Goal: Transaction & Acquisition: Book appointment/travel/reservation

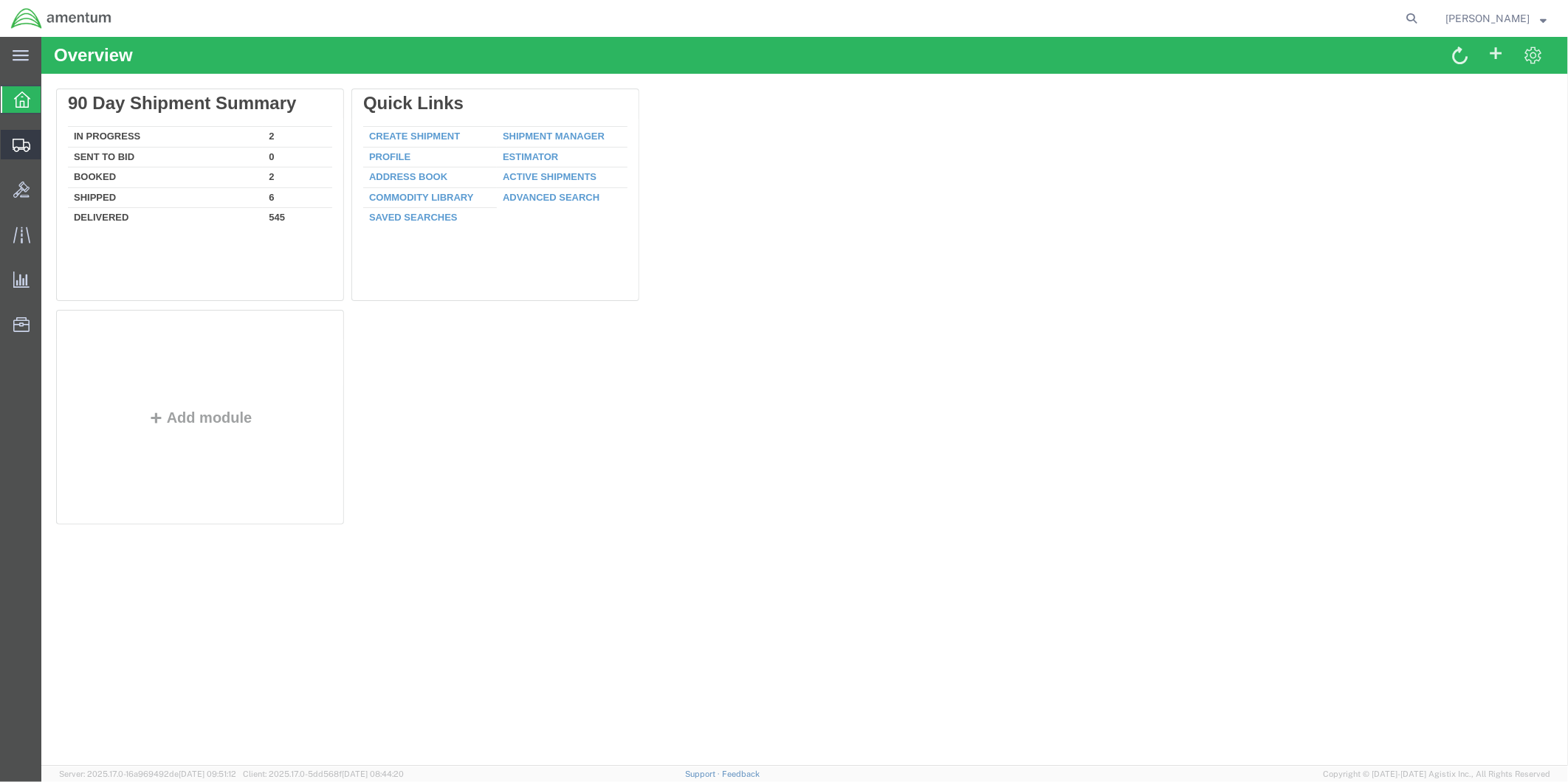
click at [0, 0] on span "Create from Template" at bounding box center [0, 0] width 0 height 0
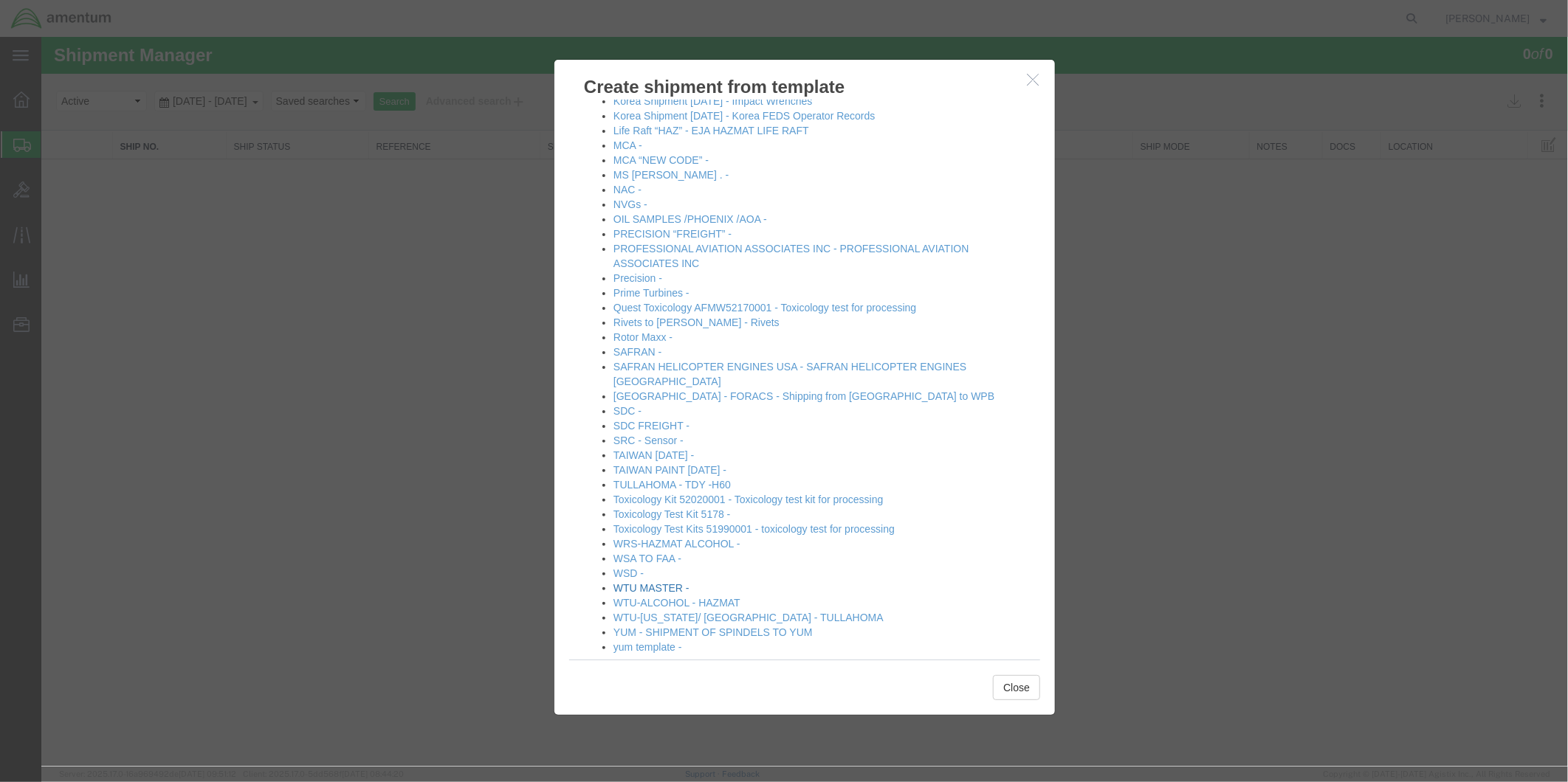
scroll to position [512, 0]
click at [638, 634] on div "Please click the template you wish to use. #SAC TO BROWN FOR BOXES - USE FOR BO…" at bounding box center [804, 379] width 500 height 560
click at [640, 636] on link "yum template -" at bounding box center [646, 642] width 69 height 12
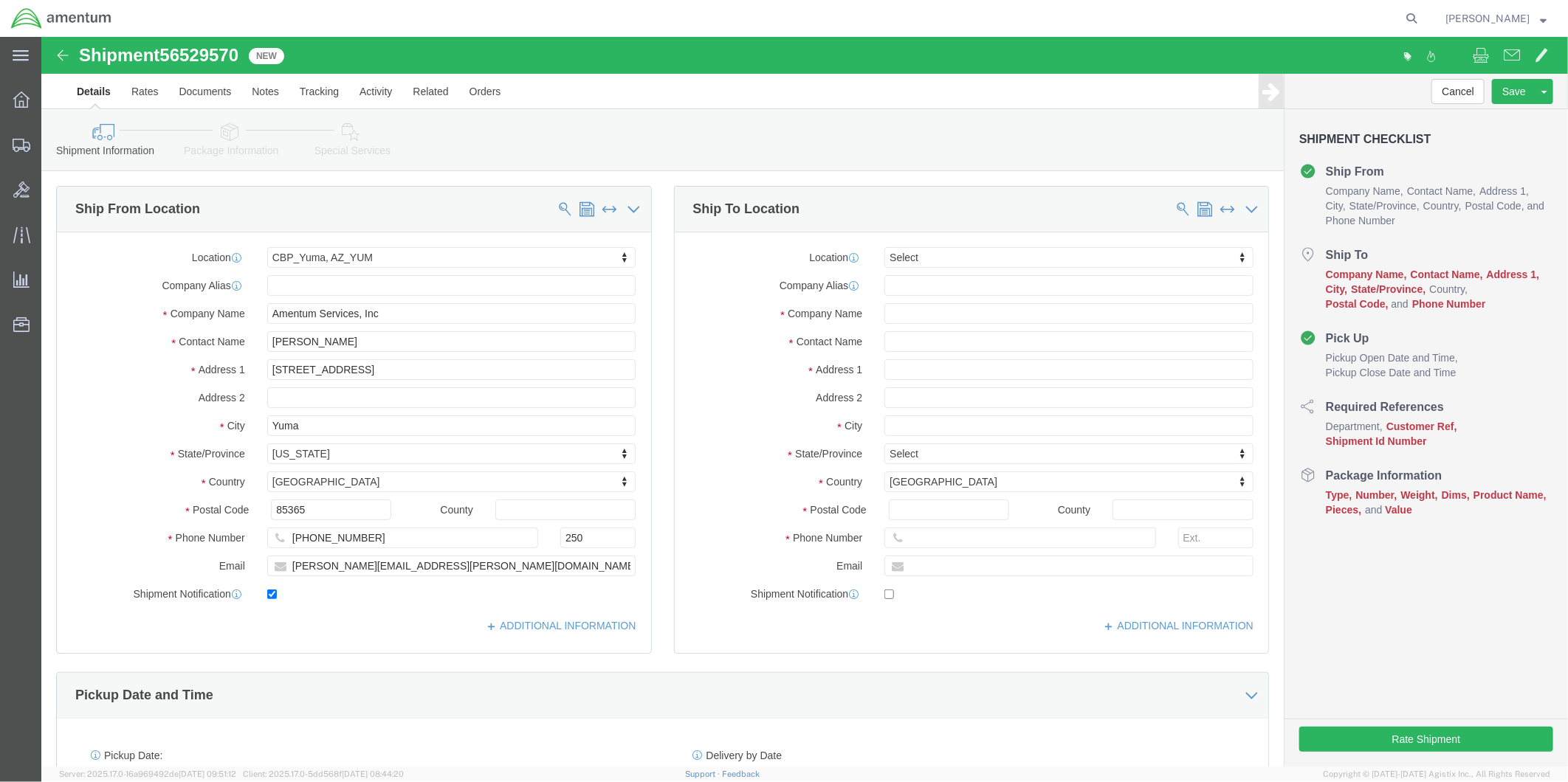
select select "49951"
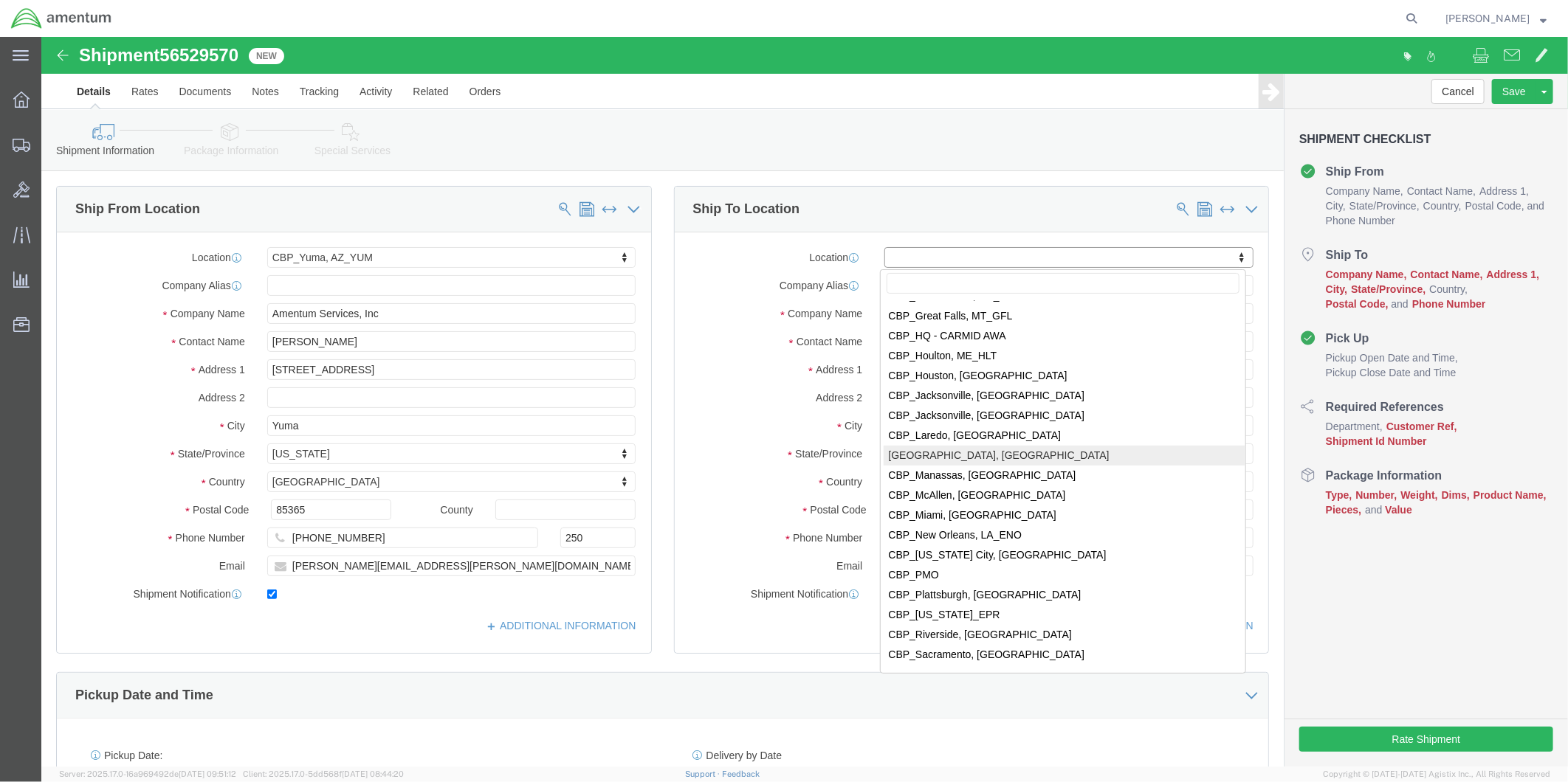
scroll to position [3115, 0]
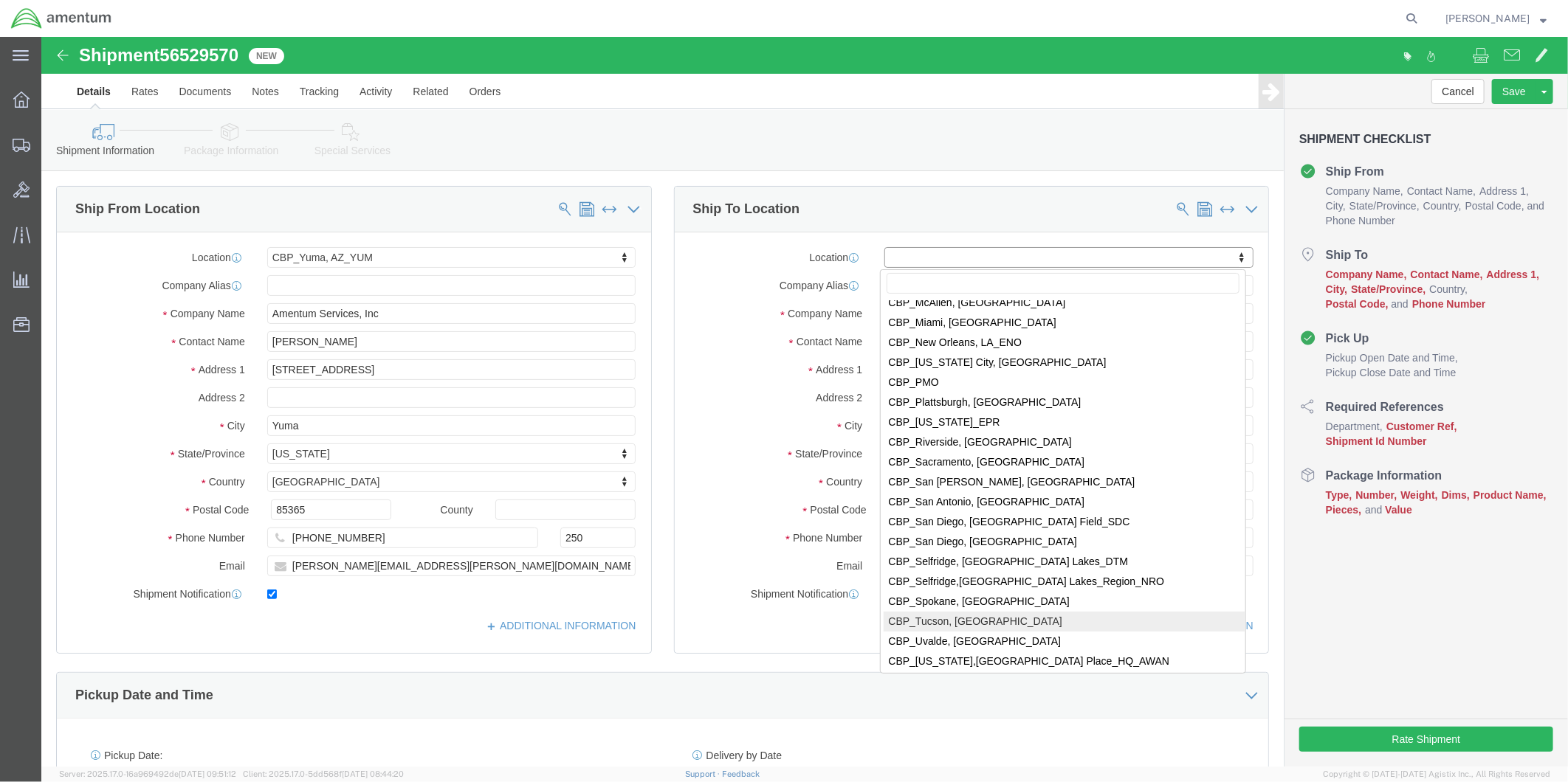
select select "49949"
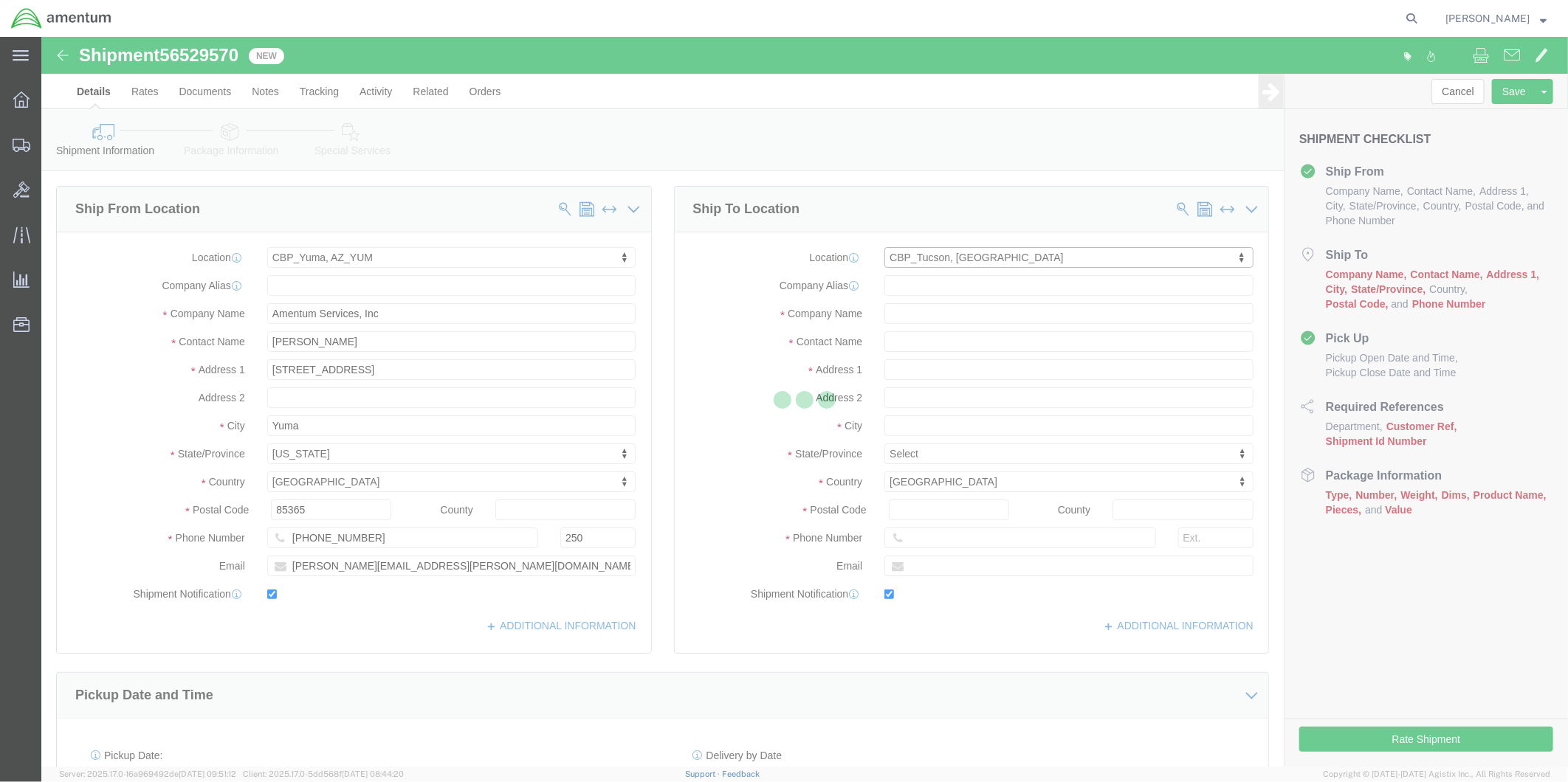
type input "Amentum Services, Inc"
type input "[PERSON_NAME]"
type input "[STREET_ADDRESS]"
type input "[PERSON_NAME] [GEOGRAPHIC_DATA]"
type input "DM AFB"
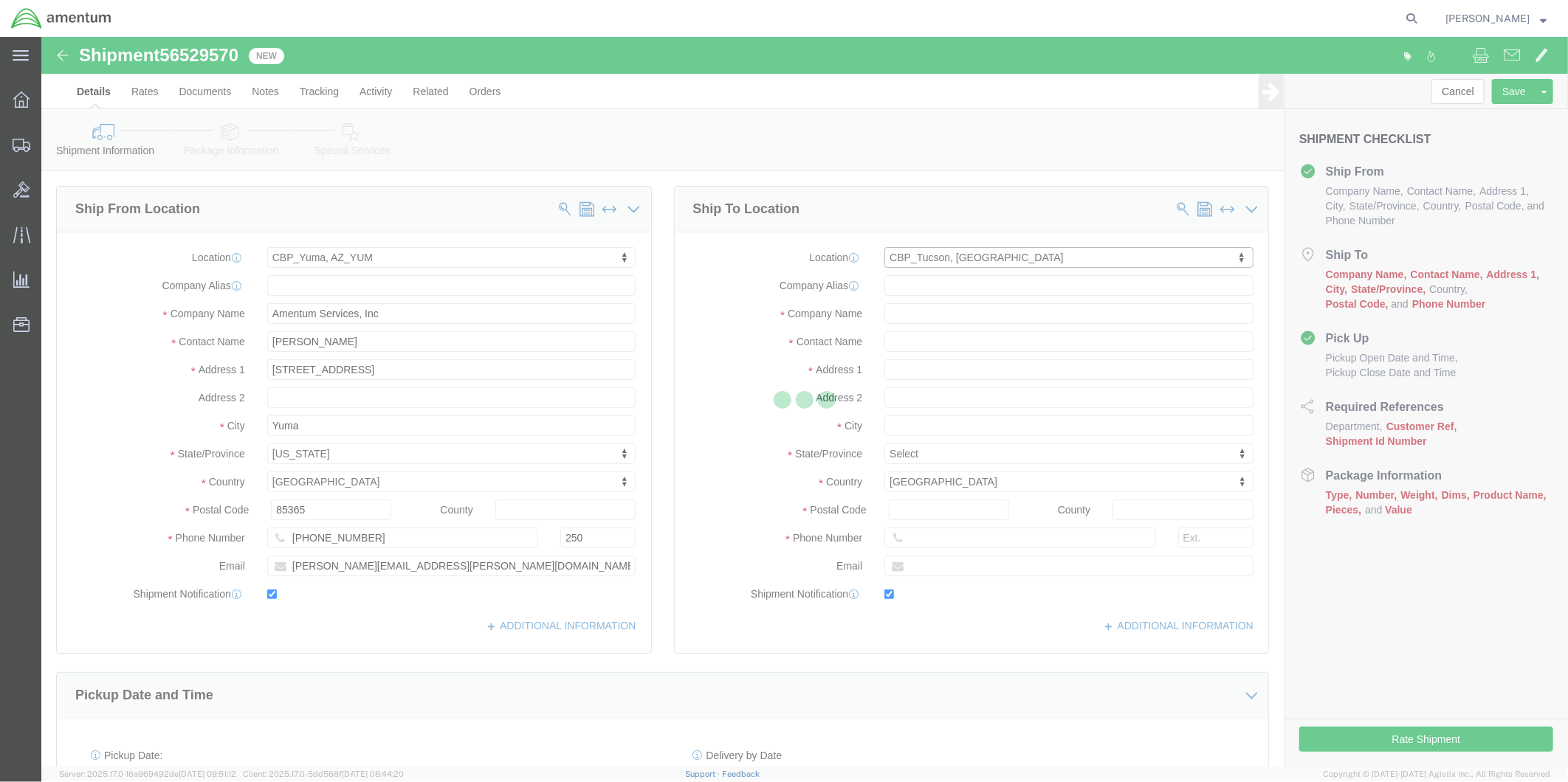
type input "85707"
type input "[PHONE_NUMBER]"
type input "[PERSON_NAME][EMAIL_ADDRESS][PERSON_NAME][DOMAIN_NAME]"
checkbox input "true"
select select "AZ"
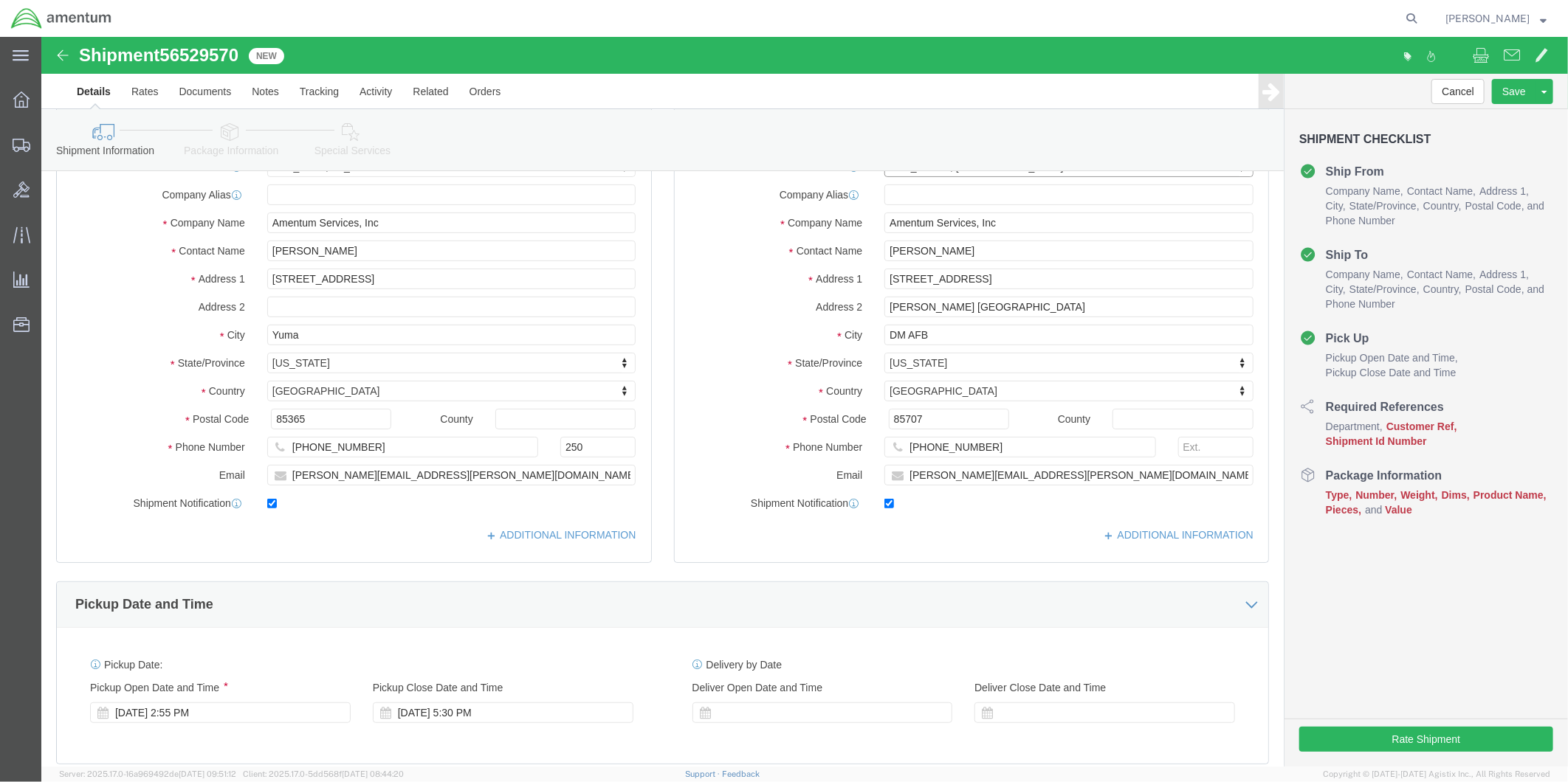
scroll to position [492, 0]
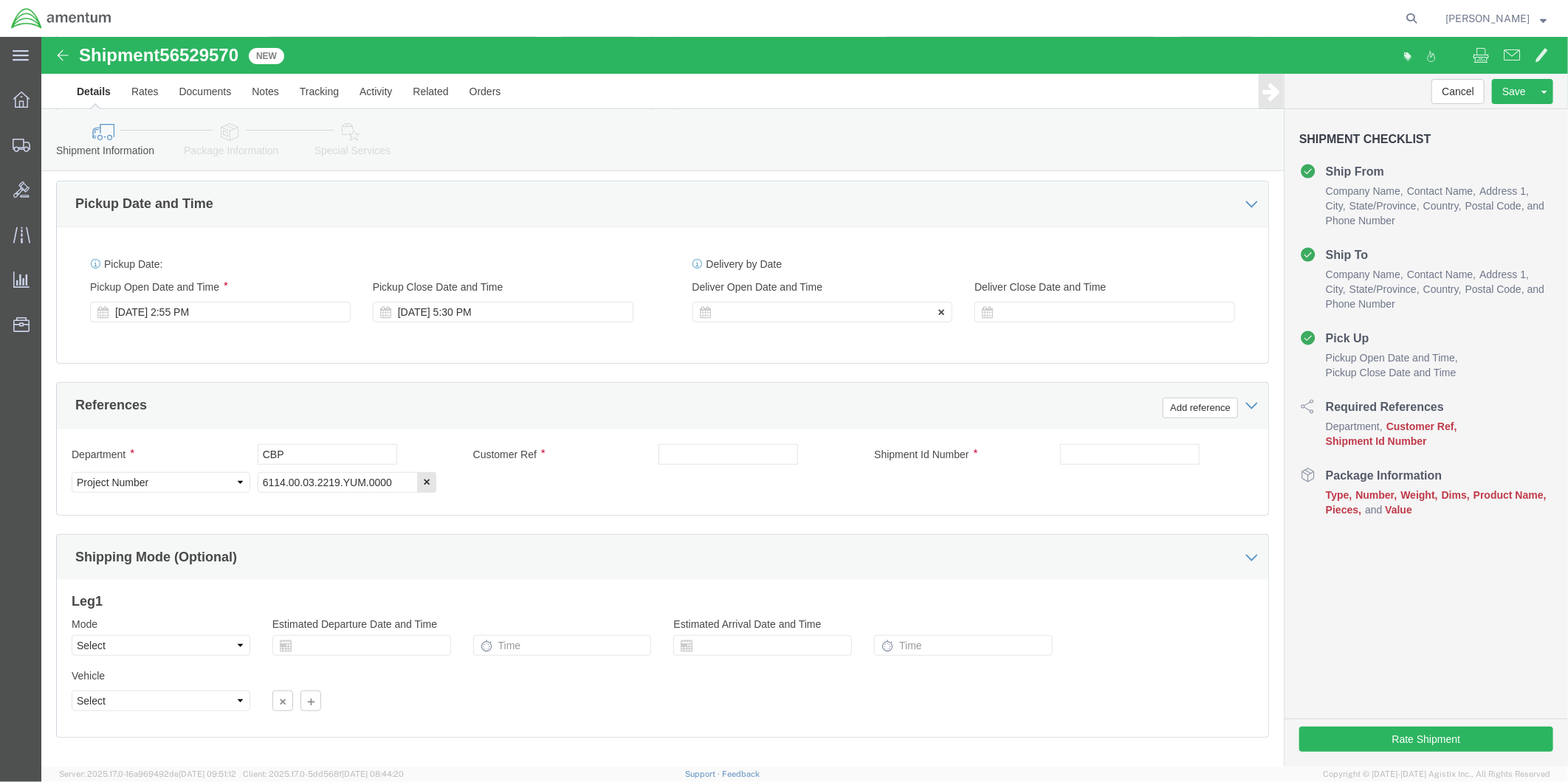
click div
click input "6:30 PM"
type input "9:00 AM"
click button "Apply"
click div
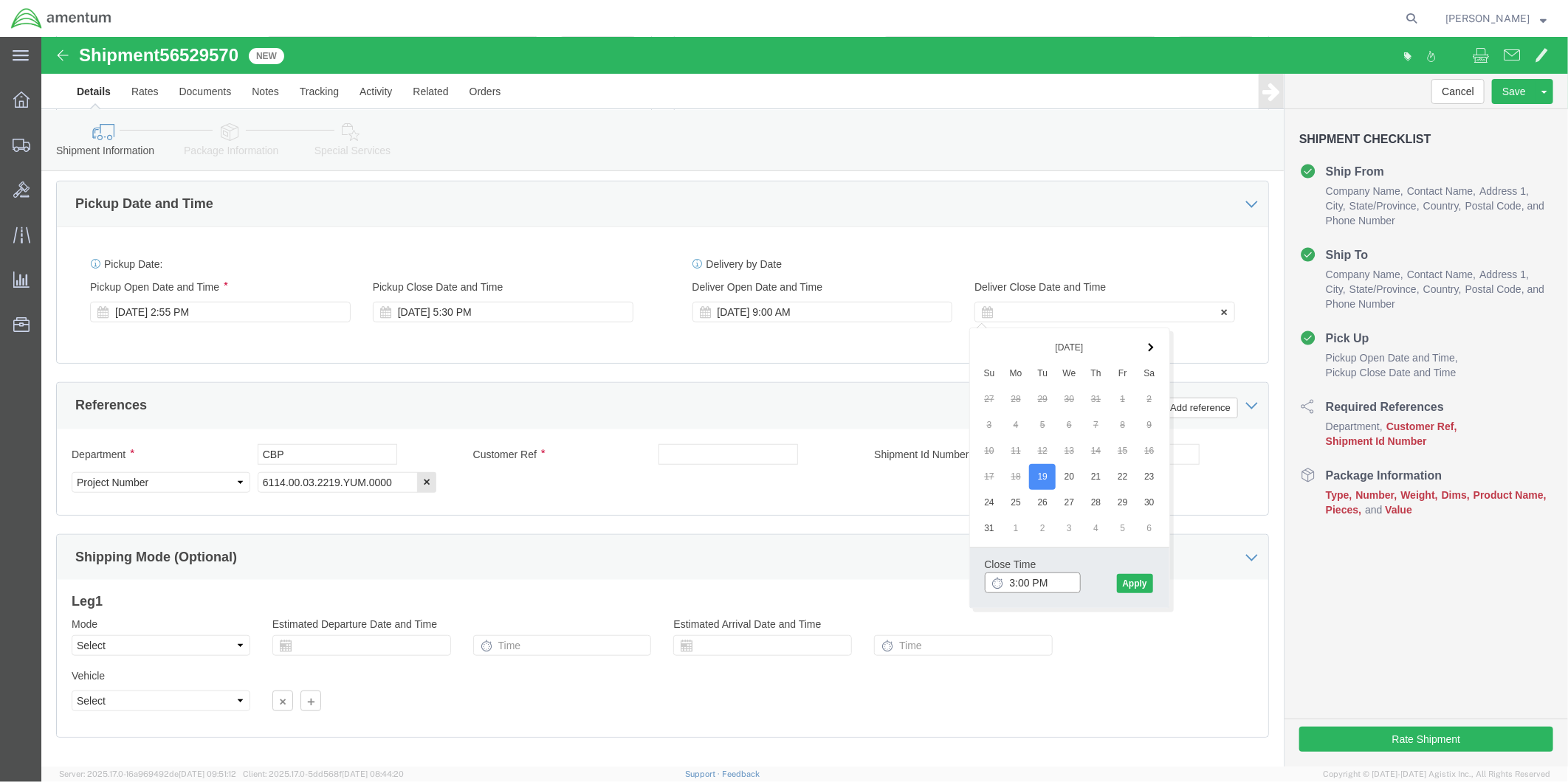
type input "4:00 PM"
click button "Apply"
click input "text"
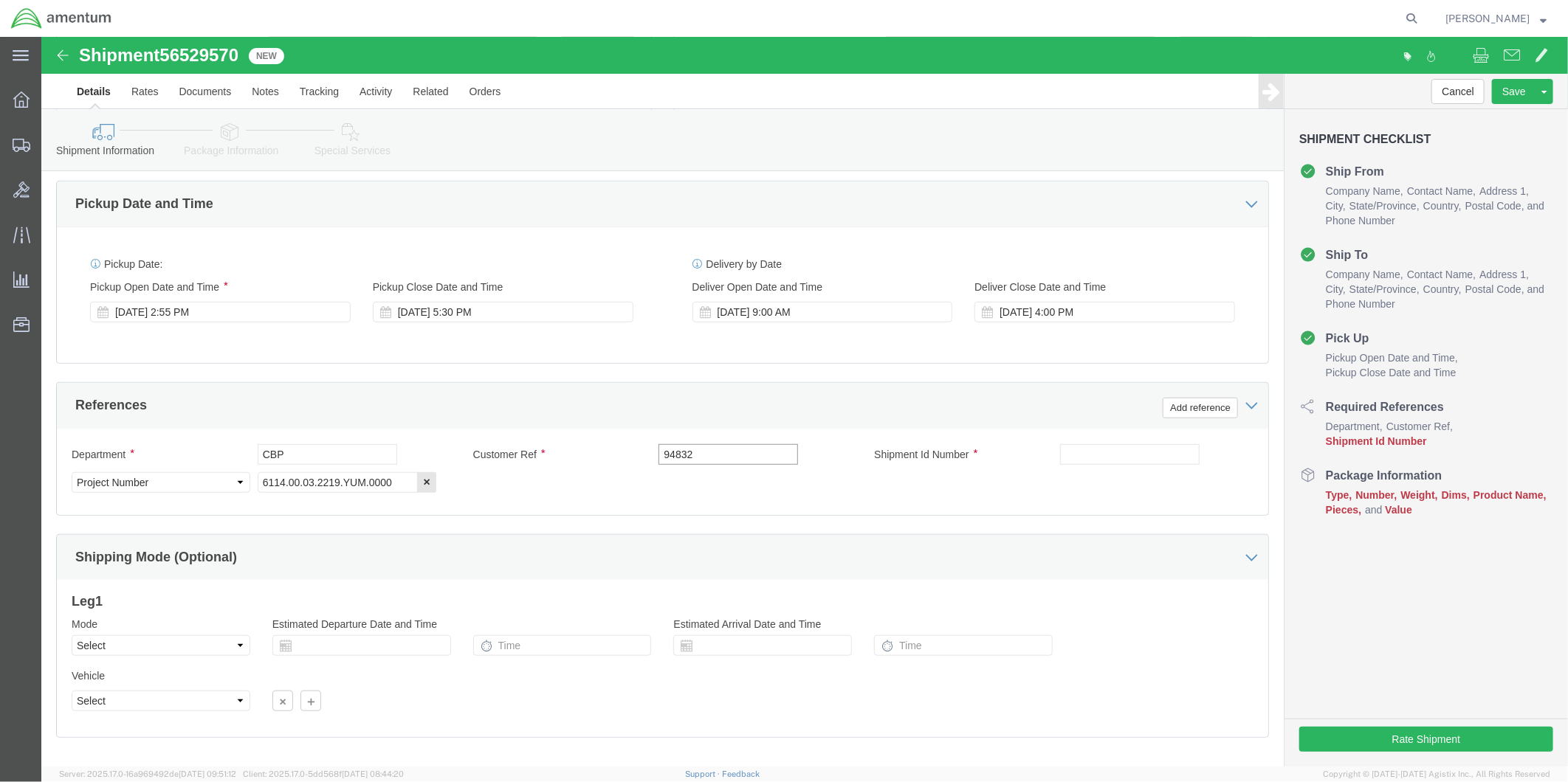
type input "94832"
click input "text"
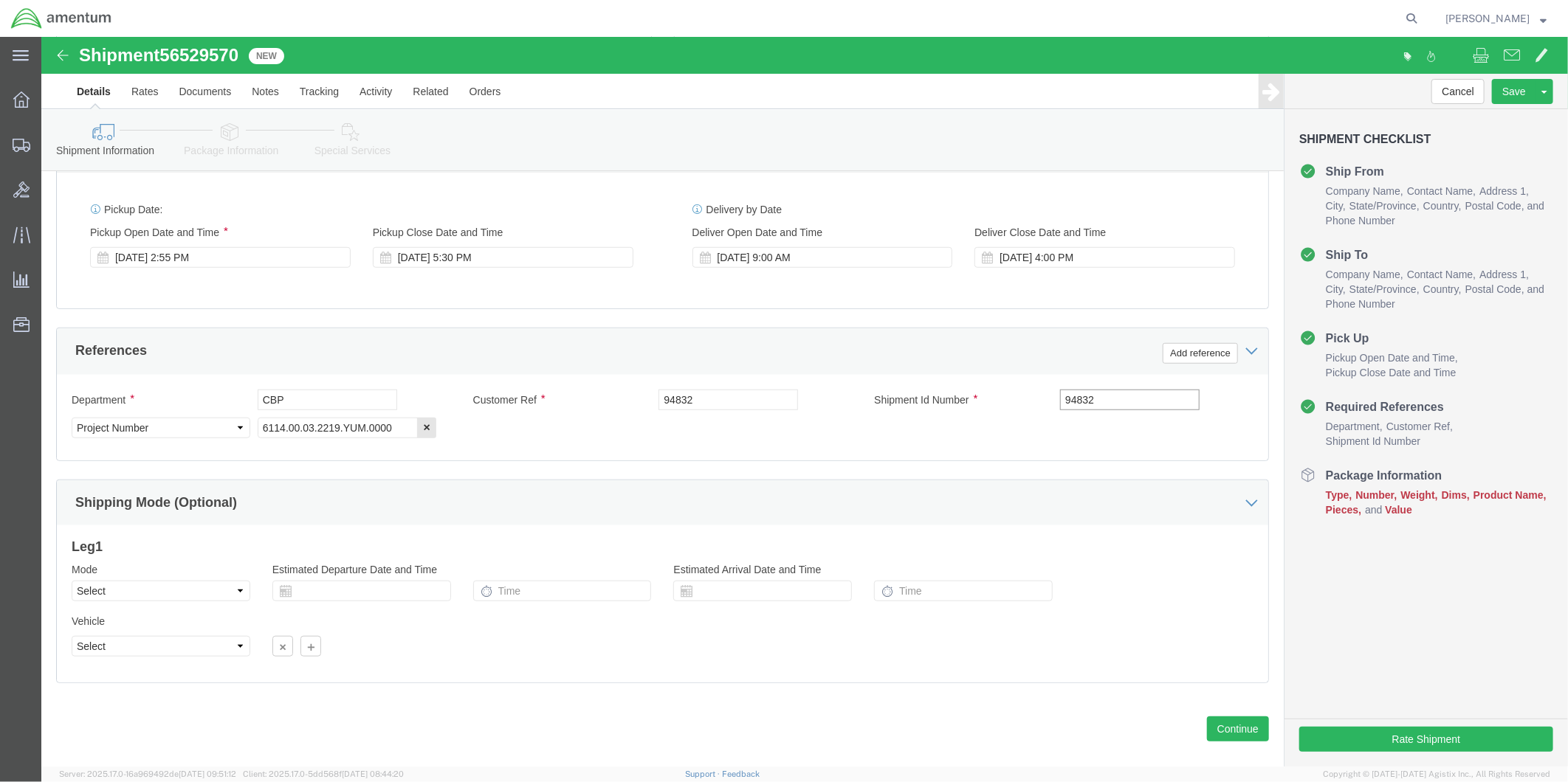
scroll to position [571, 0]
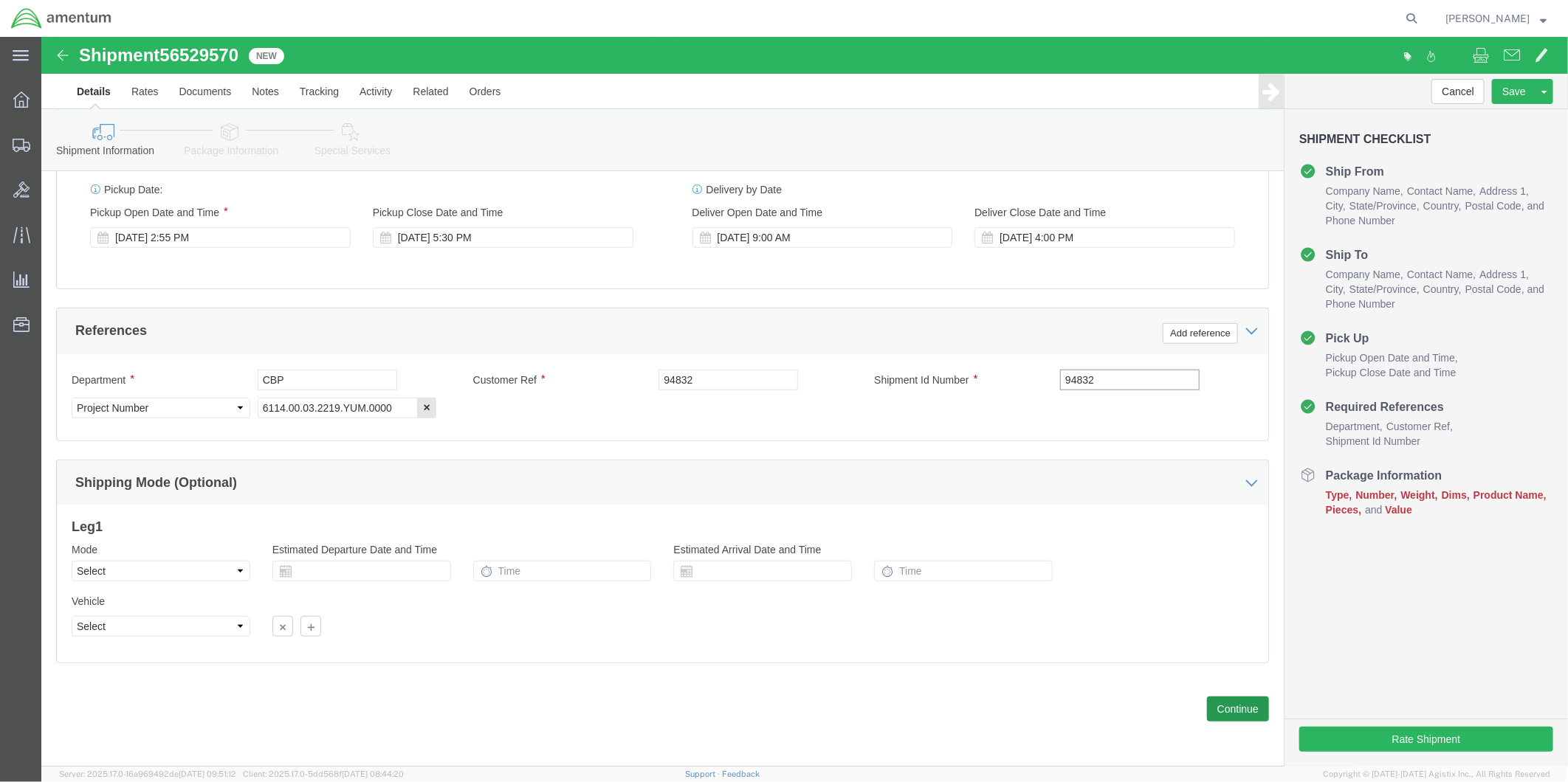
type input "94832"
click button "Continue"
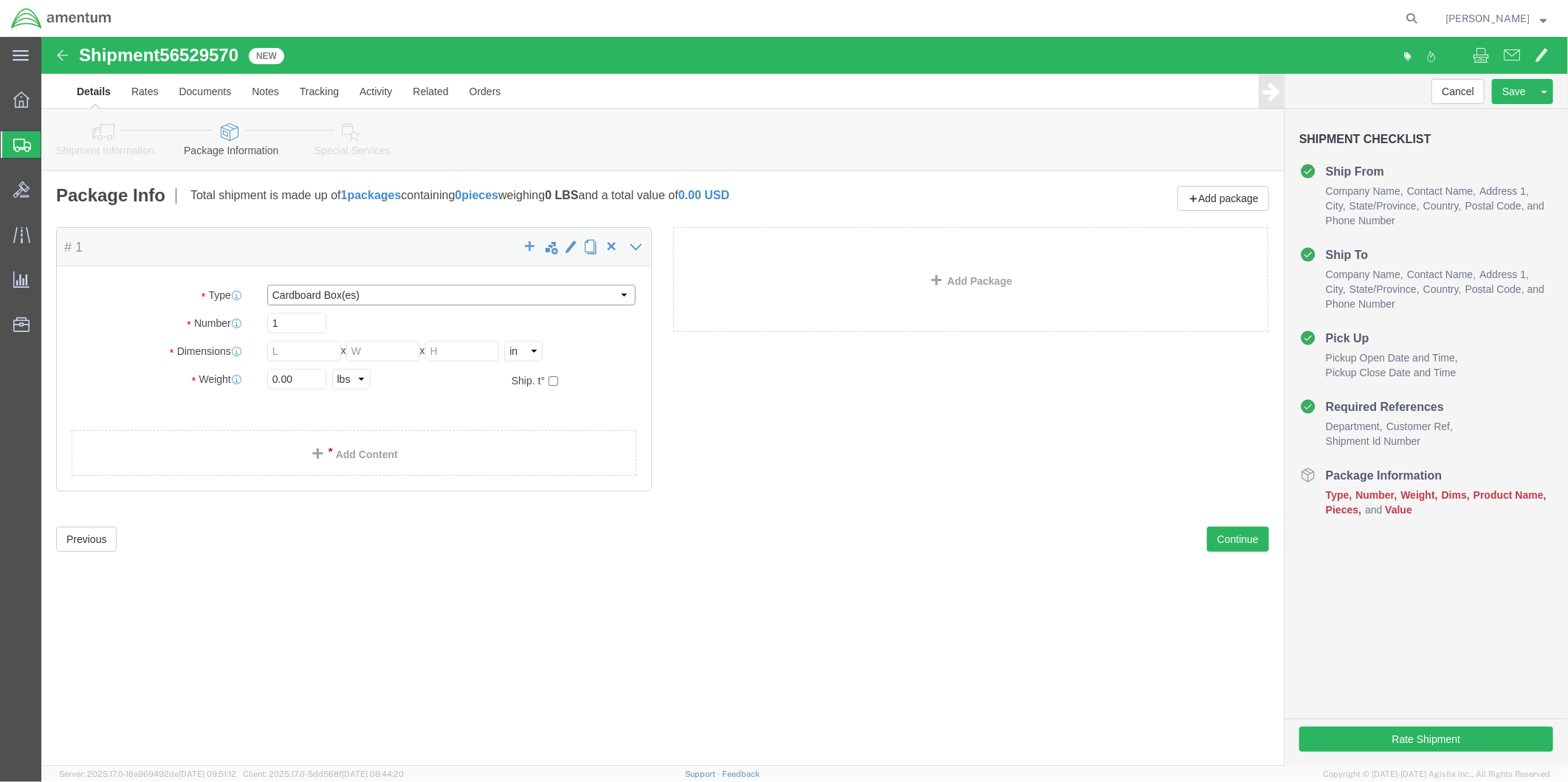
click select "Select BCK Boxes Bale(s) Basket(s) Bolt(s) Bottle(s) Buckets Bulk Bundle(s) Can…"
select select "SBX"
click select "Select BCK Boxes Bale(s) Basket(s) Bolt(s) Bottle(s) Buckets Bulk Bundle(s) Can…"
type input "12.25"
type input "11.00"
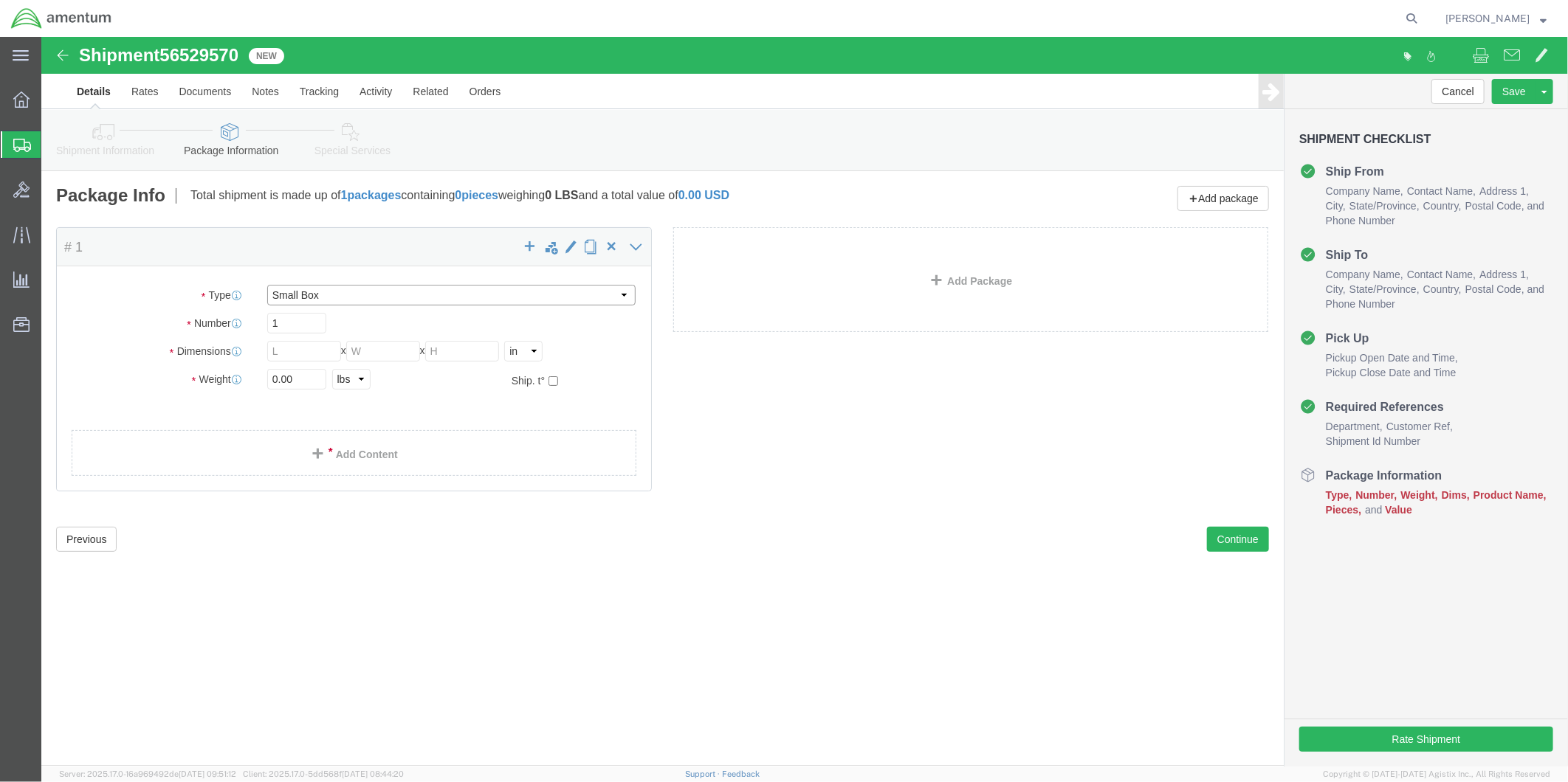
type input "1.50"
drag, startPoint x: 260, startPoint y: 346, endPoint x: 222, endPoint y: 343, distance: 38.1
click div "0.00 Select kgs lbs"
type input ".5"
click link "Add Content"
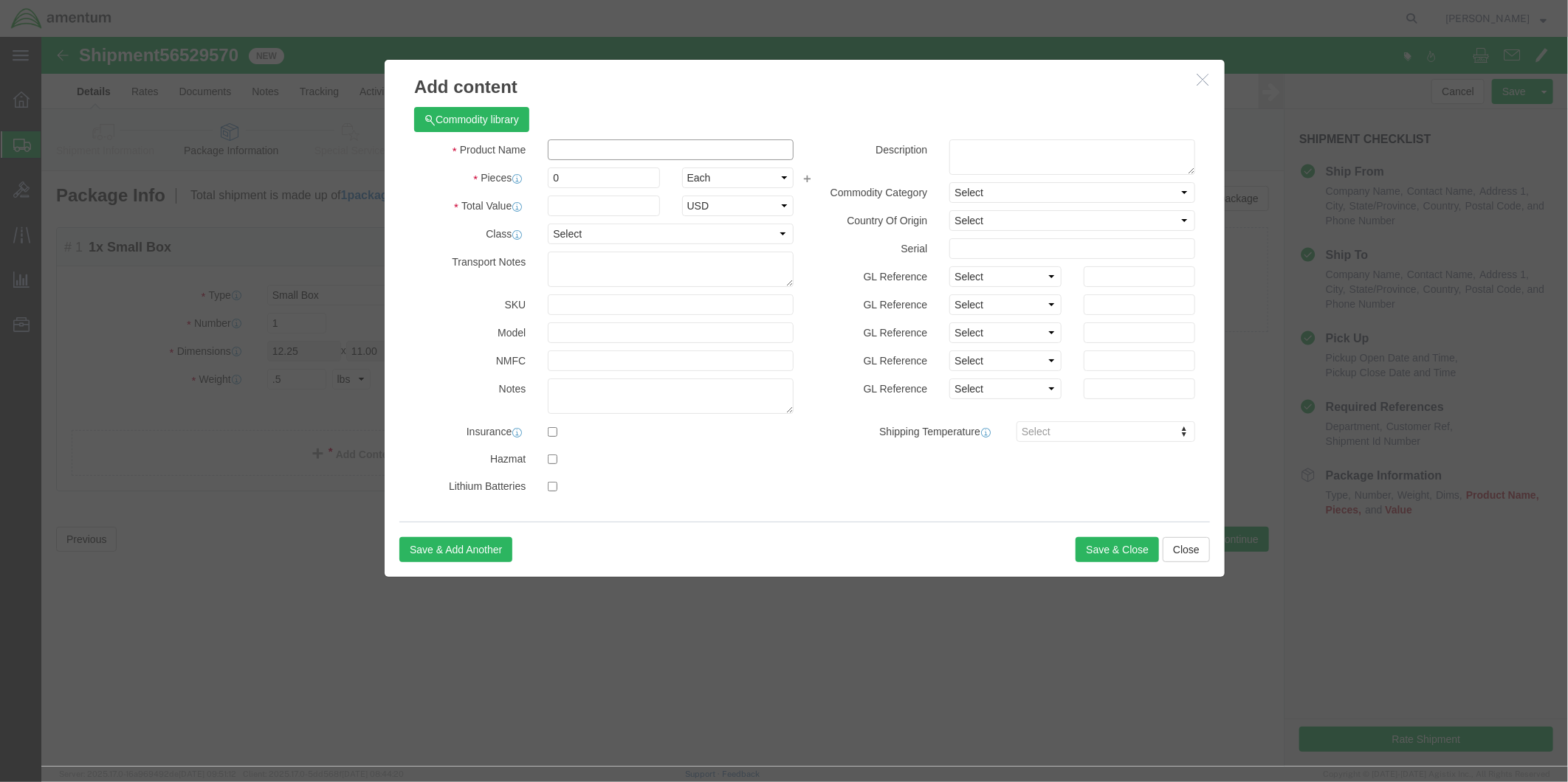
click input "text"
type input "NUT"
drag, startPoint x: 523, startPoint y: 138, endPoint x: 506, endPoint y: 137, distance: 17.0
click input "0"
type input "12"
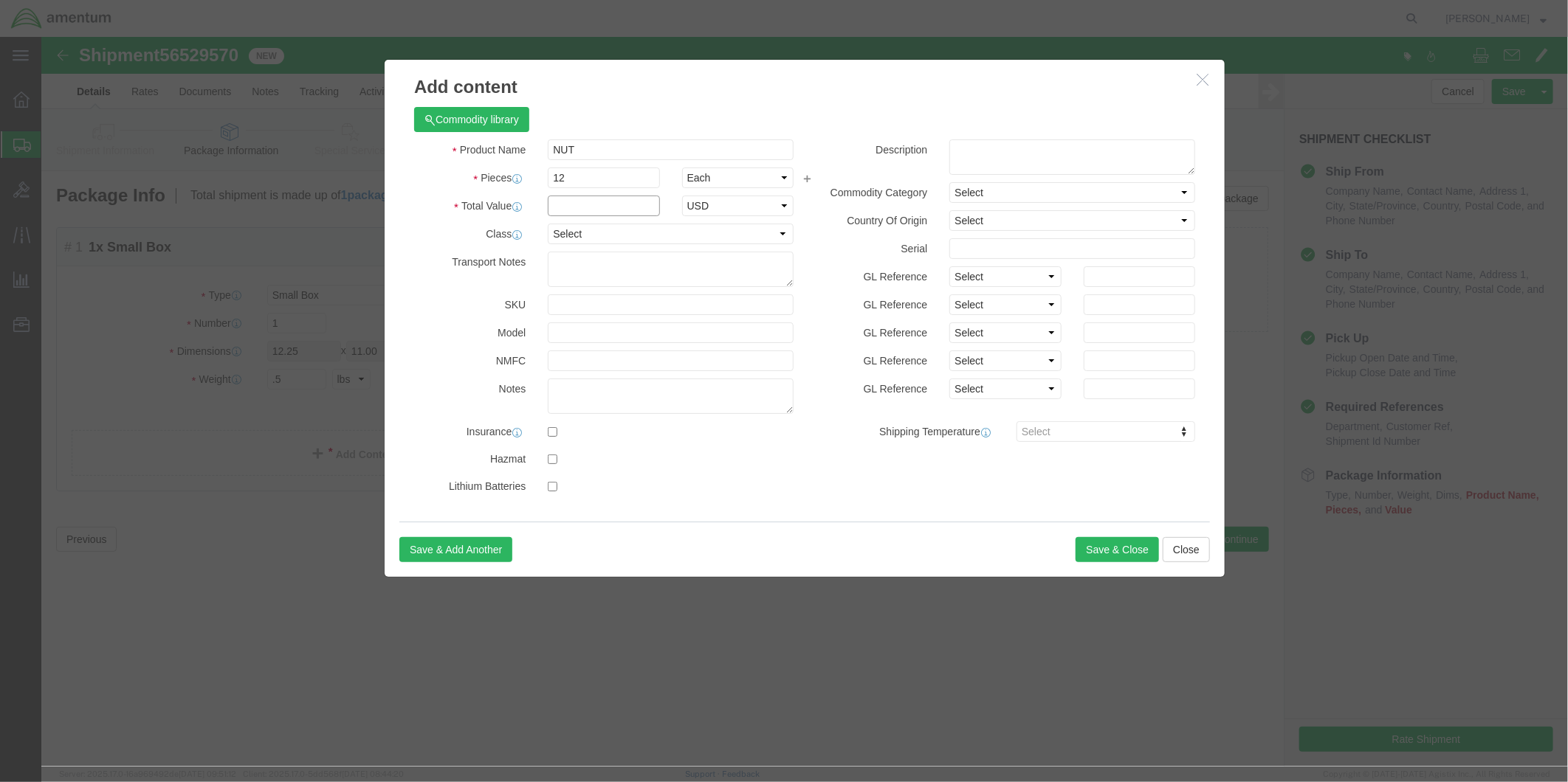
click input "text"
type input "12.00"
select select "USD"
click textarea
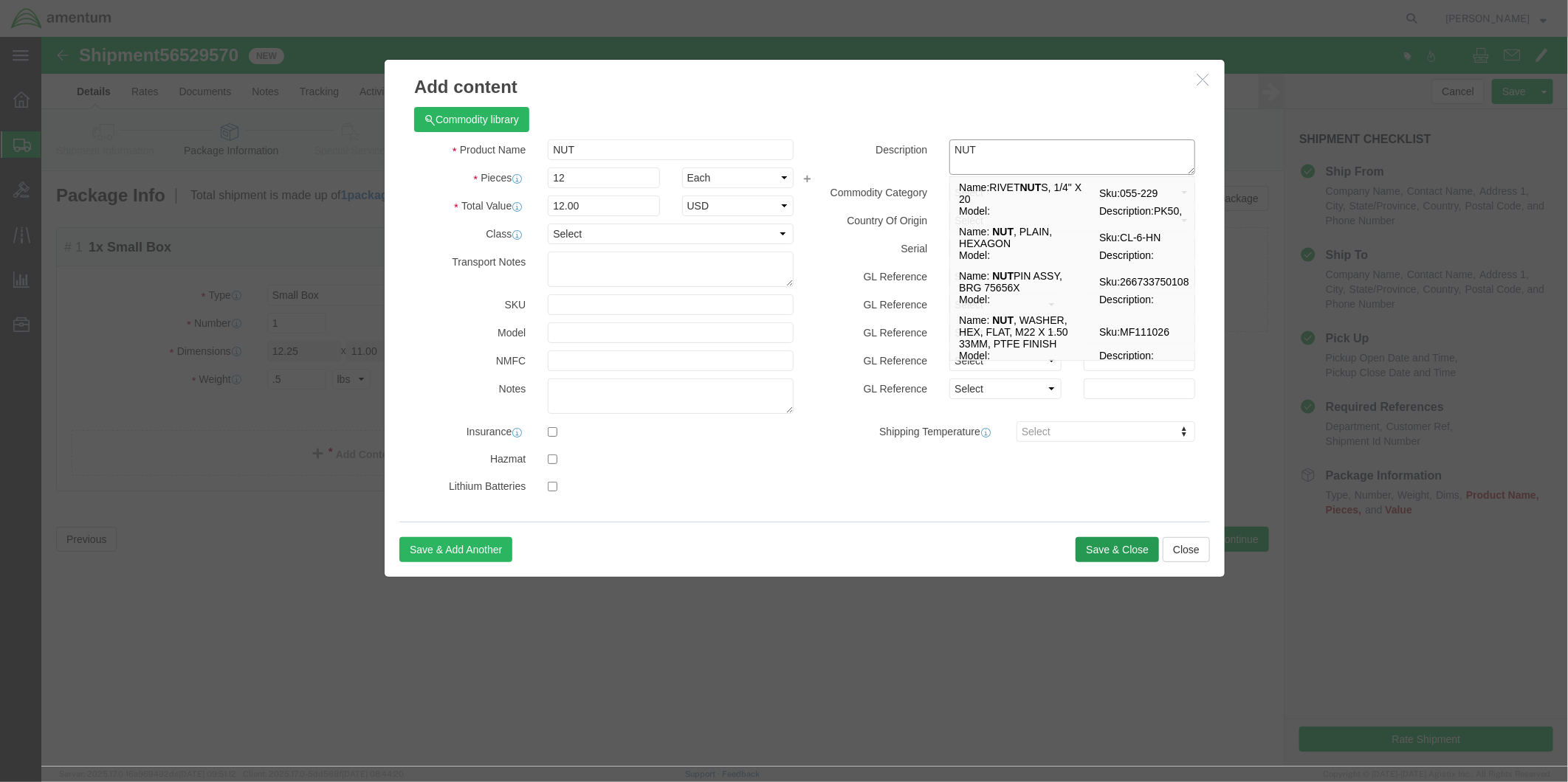
type textarea "NUT"
click button "Save & Close"
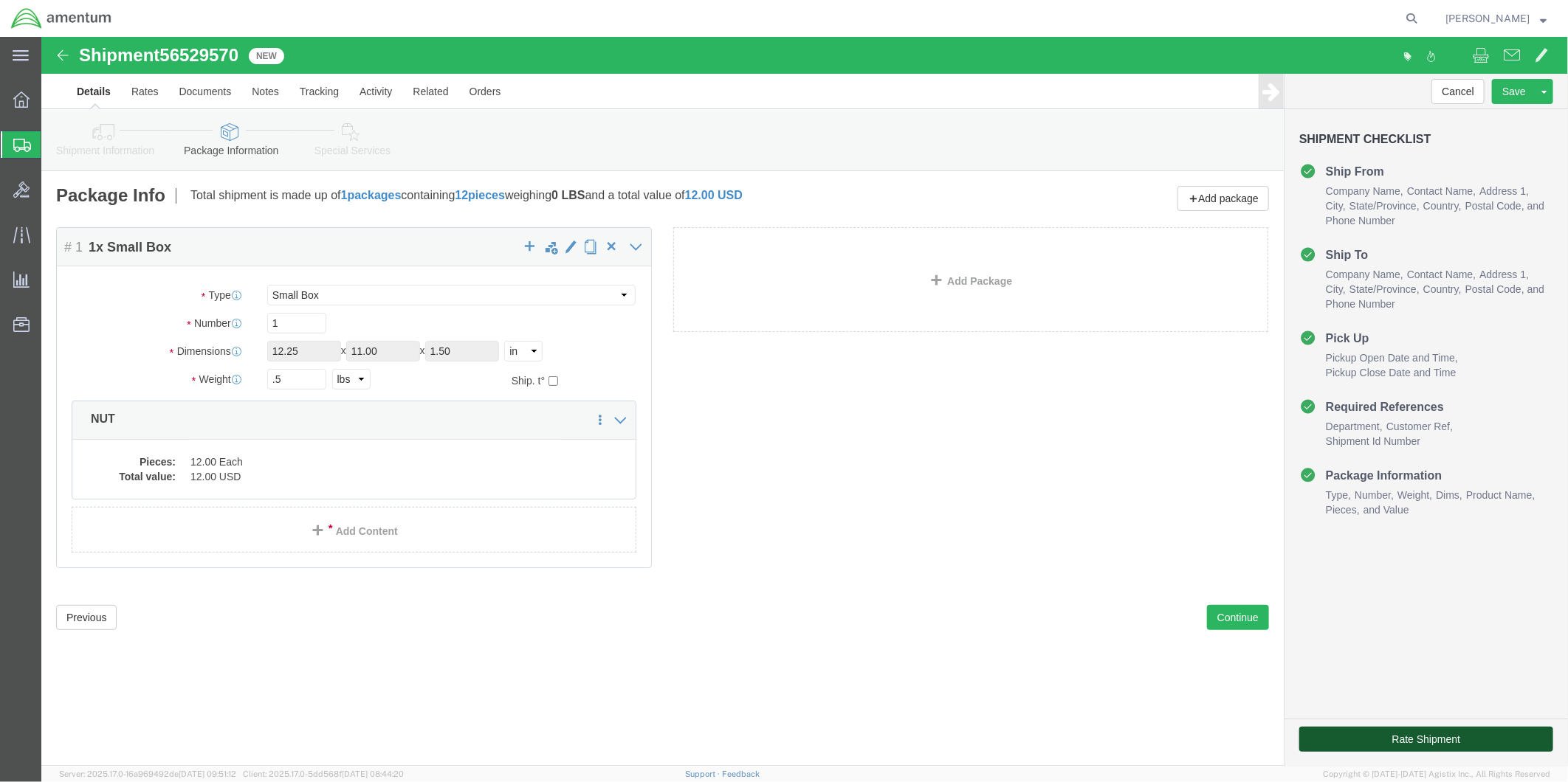
click button "Rate Shipment"
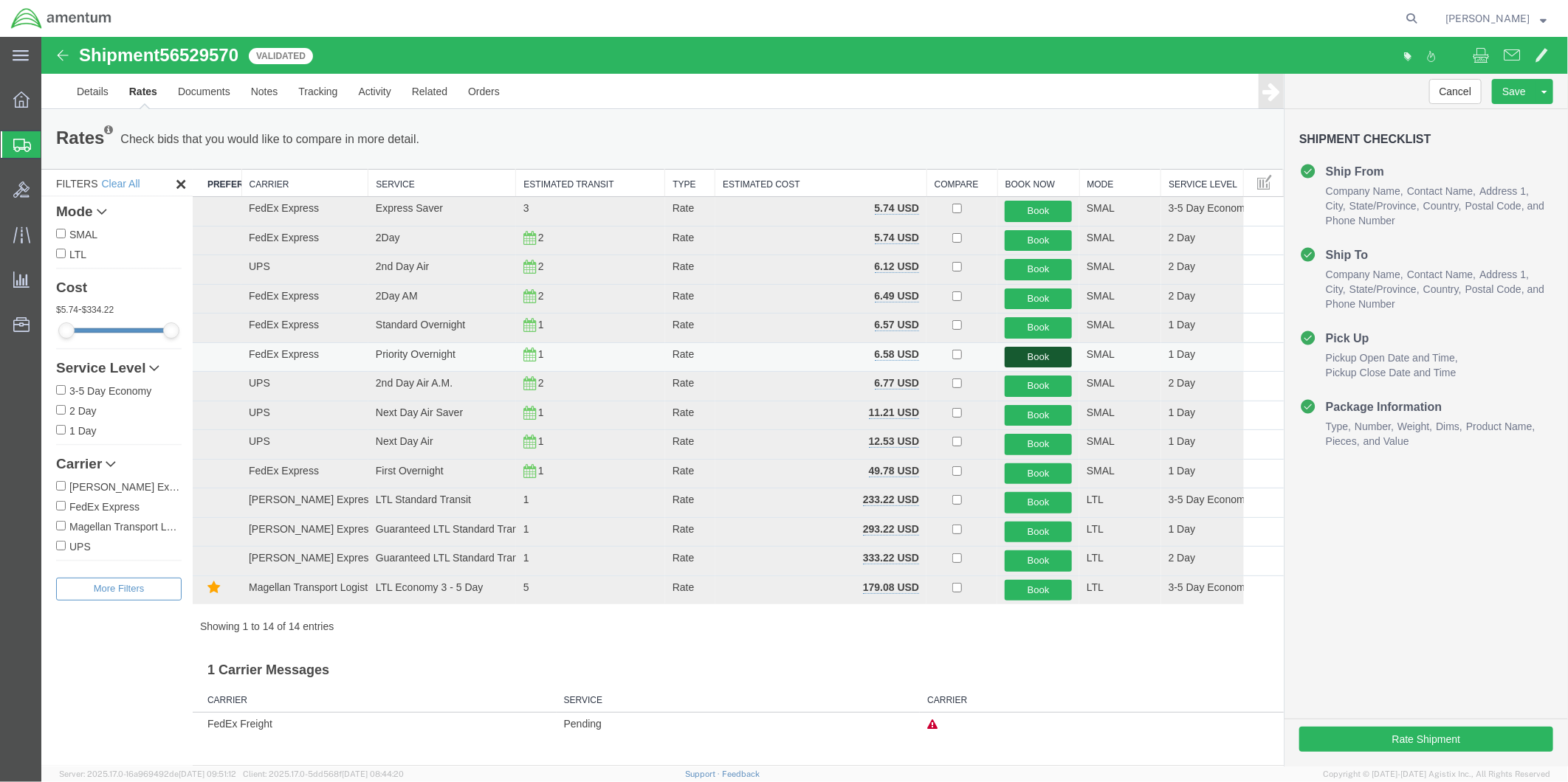
click at [1044, 353] on button "Book" at bounding box center [1037, 357] width 67 height 21
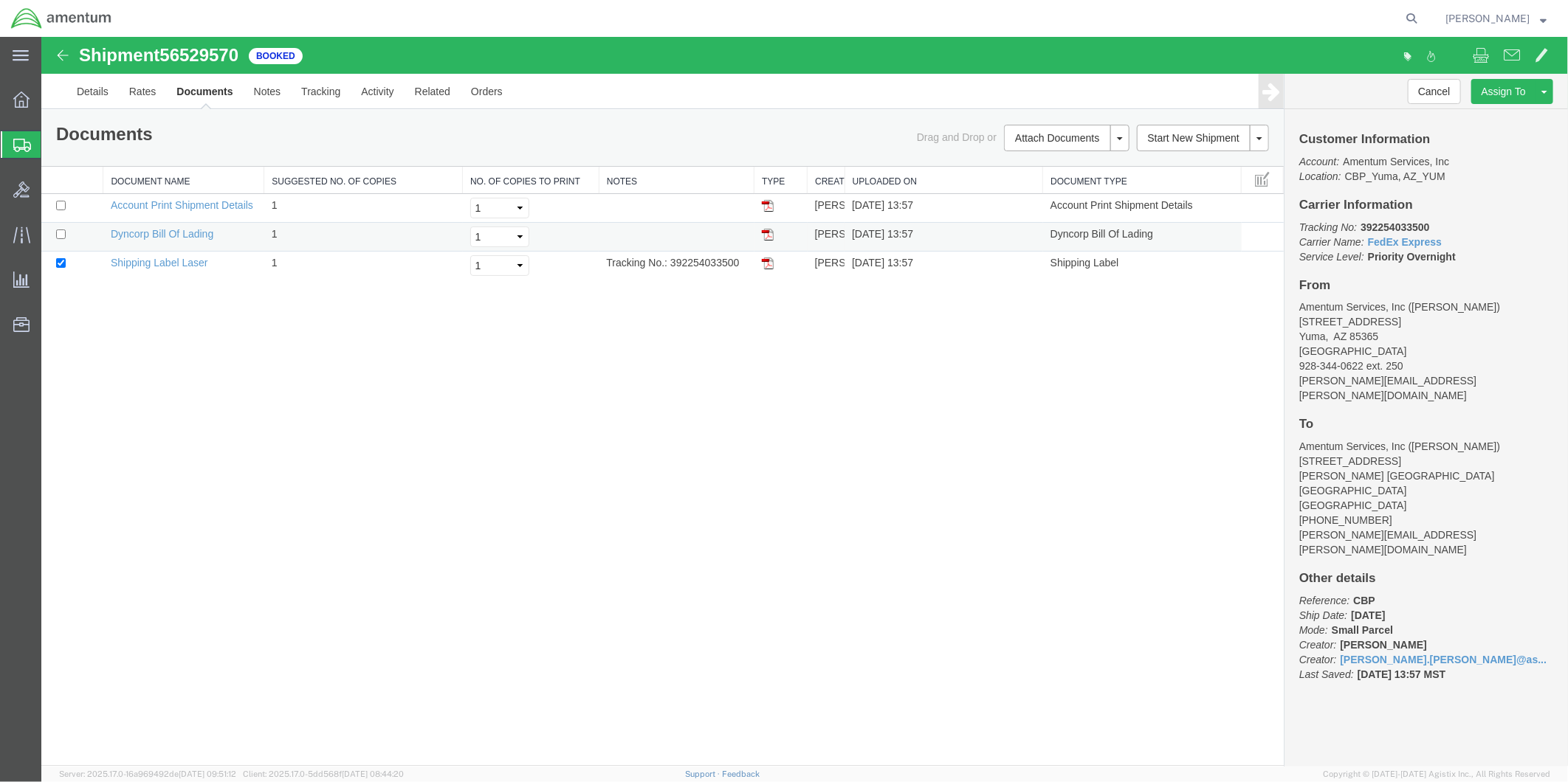
click at [767, 236] on img at bounding box center [767, 234] width 12 height 12
drag, startPoint x: 764, startPoint y: 265, endPoint x: 867, endPoint y: 259, distance: 103.2
click at [764, 265] on img at bounding box center [767, 262] width 12 height 12
click at [87, 87] on link "Details" at bounding box center [92, 91] width 53 height 36
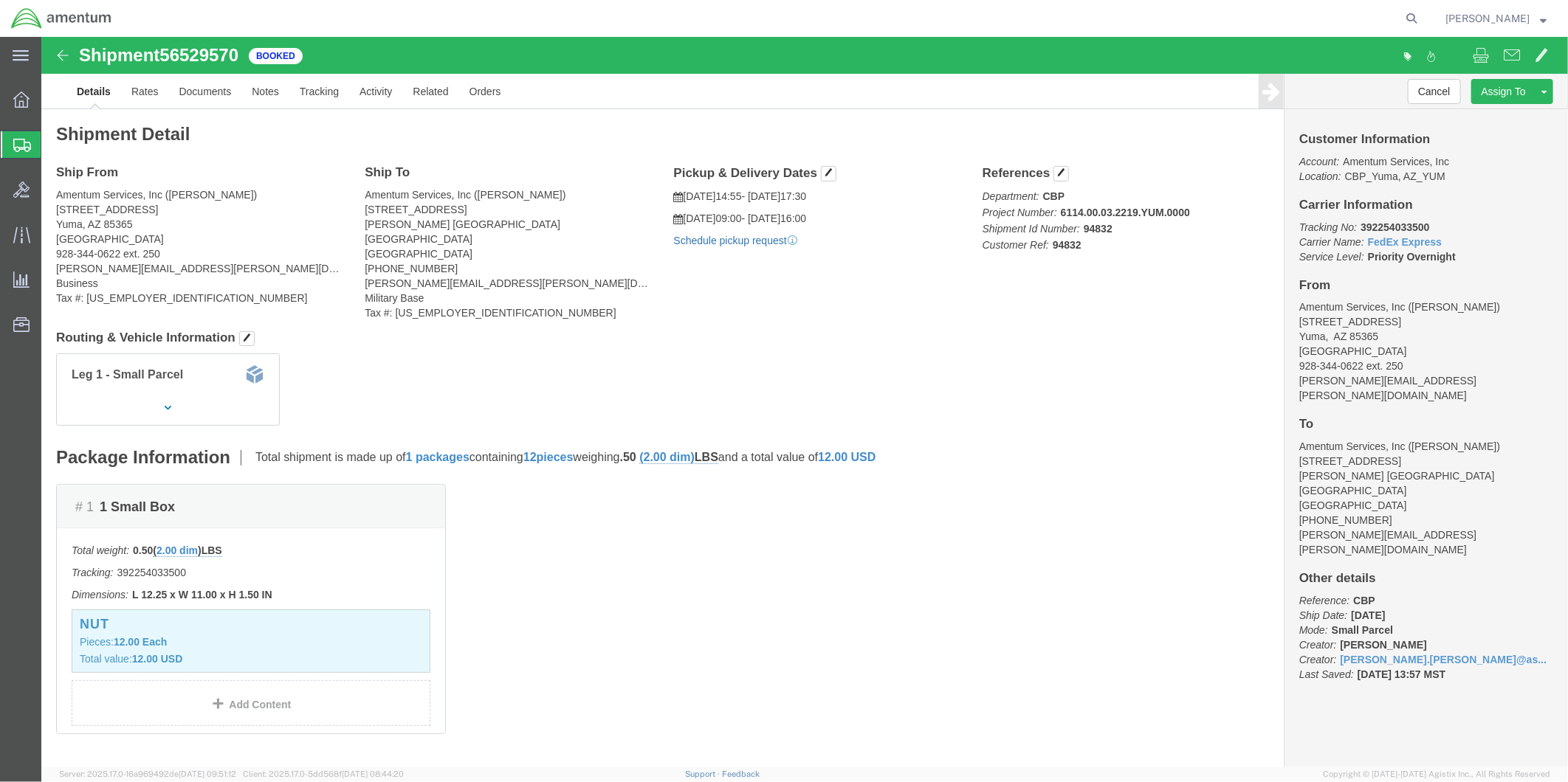
click link "Schedule pickup request"
drag, startPoint x: 1311, startPoint y: 188, endPoint x: 1385, endPoint y: 188, distance: 74.0
click p "Tracking No: 392254033500 Carrier Name: FedEx Express FedEx Express Service Lev…"
drag, startPoint x: 1385, startPoint y: 188, endPoint x: 1364, endPoint y: 188, distance: 21.0
copy b "392254033500"
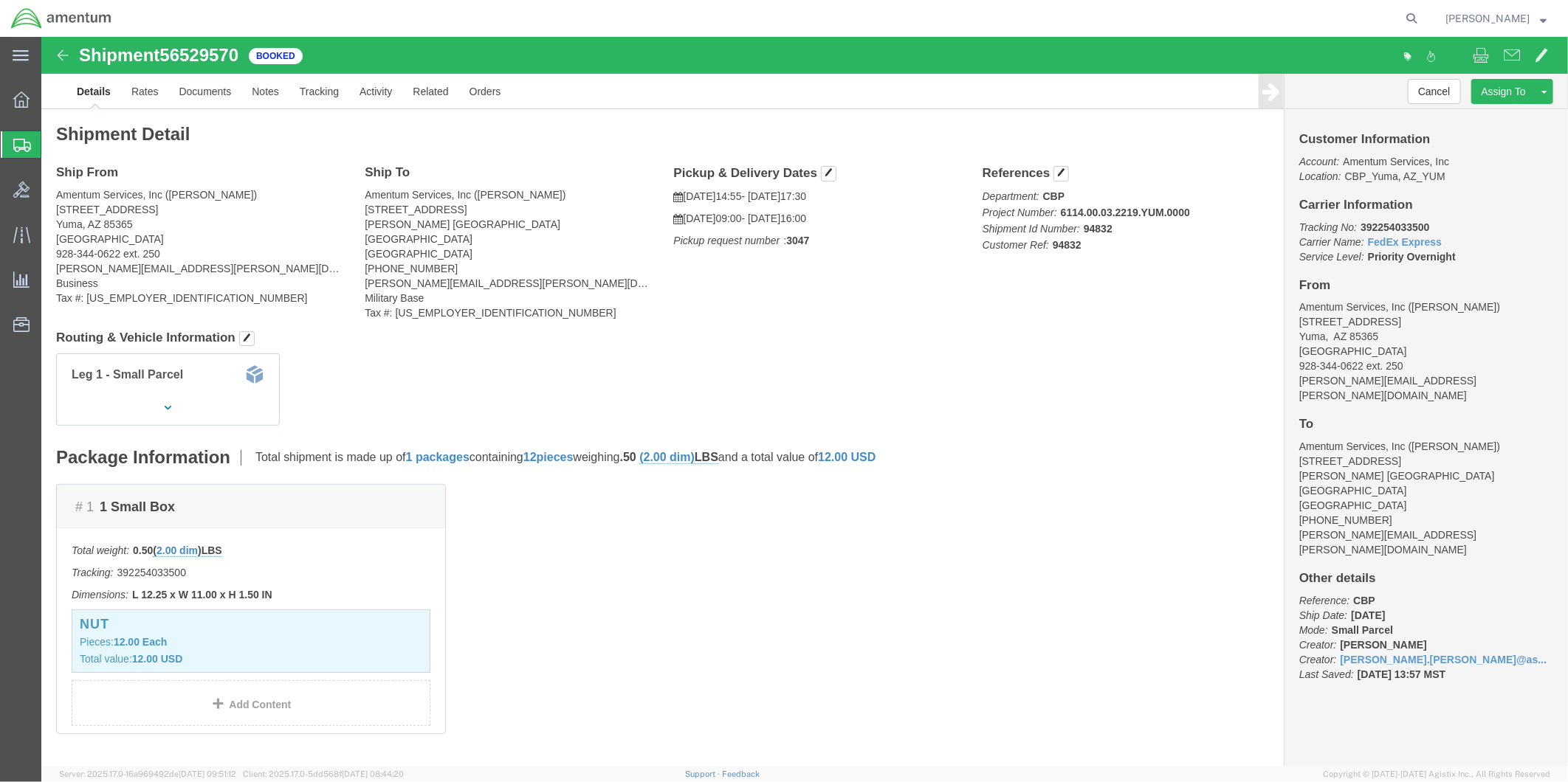
click div "Customer Information Account: Amentum Services, Inc Location: CBP_Yuma, [GEOGRA…"
drag, startPoint x: 1247, startPoint y: 190, endPoint x: 1311, endPoint y: 249, distance: 87.0
click h4 "From"
drag, startPoint x: 1249, startPoint y: 187, endPoint x: 1411, endPoint y: 218, distance: 164.9
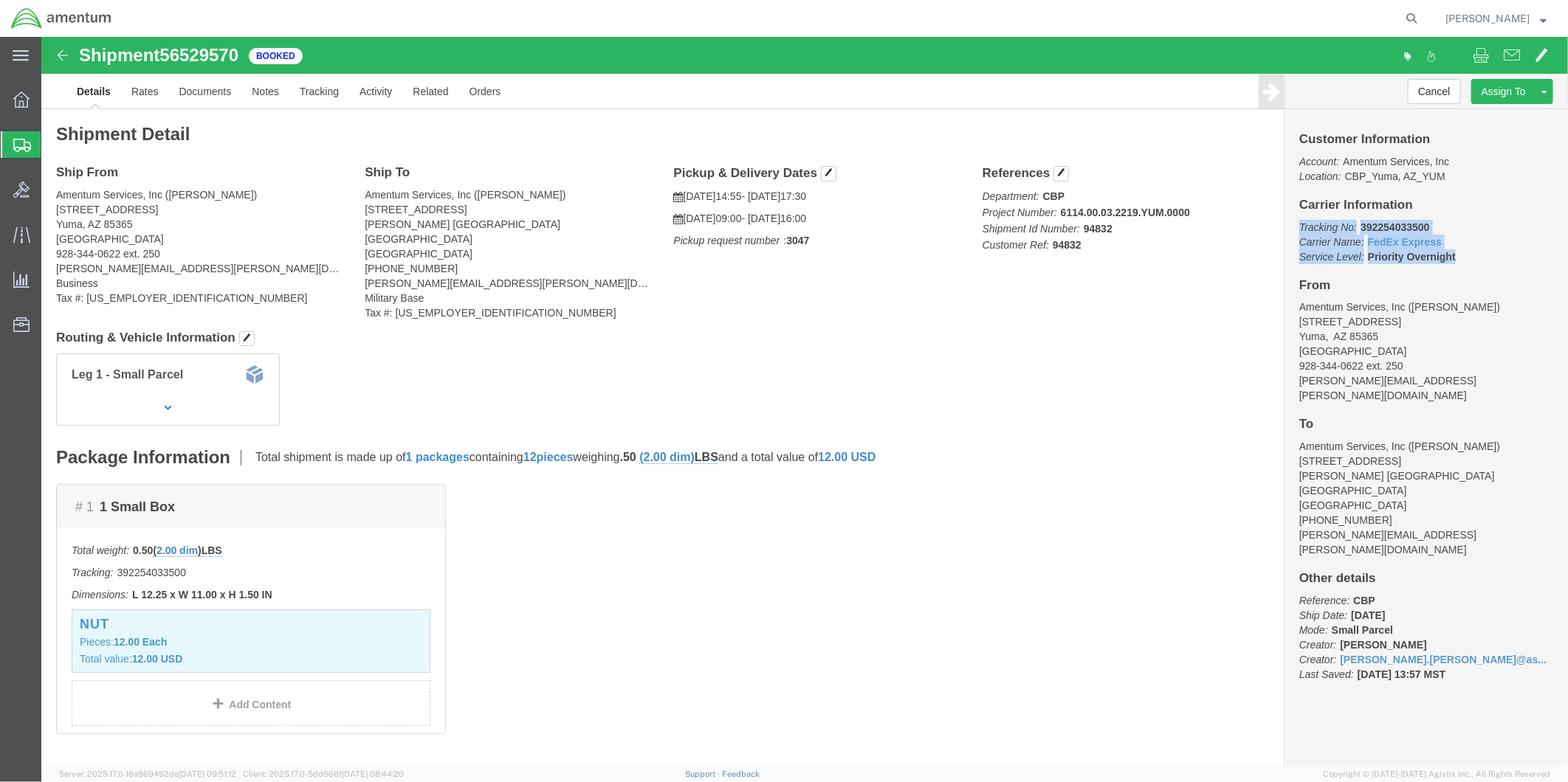
click div "Customer Information Account: Amentum Services, Inc Location: CBP_Yuma, [GEOGRA…"
drag, startPoint x: 1411, startPoint y: 218, endPoint x: 1343, endPoint y: 202, distance: 69.9
copy p "Tracking No: 392254033500 Carrier Name: FedEx Express FedEx Express Service Lev…"
